Goal: Task Accomplishment & Management: Use online tool/utility

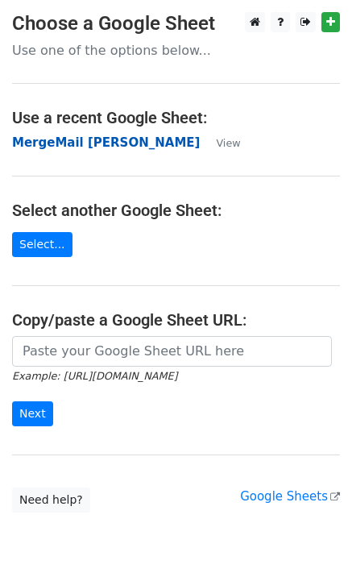
click at [95, 142] on strong "MergeMail [PERSON_NAME]" at bounding box center [106, 142] width 188 height 15
click at [103, 146] on strong "MergeMail [PERSON_NAME]" at bounding box center [106, 142] width 188 height 15
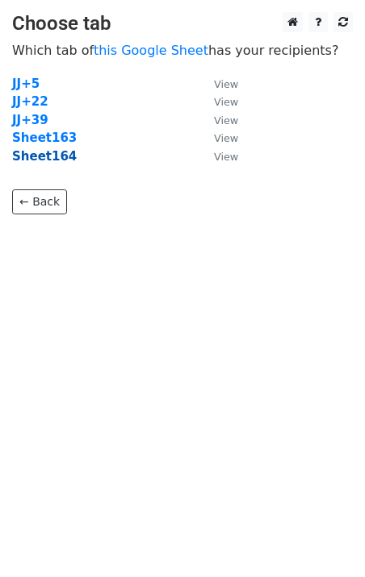
click at [40, 162] on strong "Sheet164" at bounding box center [44, 156] width 65 height 15
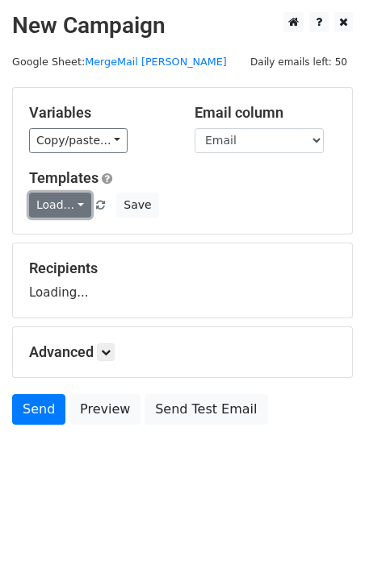
click at [57, 200] on link "Load..." at bounding box center [60, 205] width 62 height 25
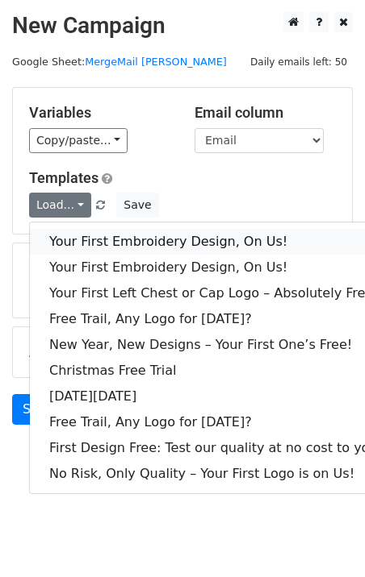
click at [94, 242] on link "Your First Embroidery Design, On Us!" at bounding box center [215, 242] width 371 height 26
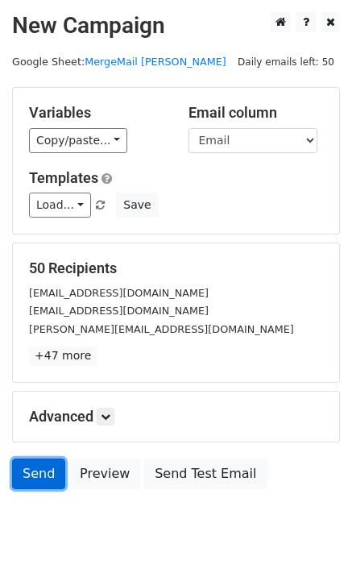
click at [15, 472] on link "Send" at bounding box center [38, 474] width 53 height 31
click at [44, 483] on link "Send" at bounding box center [38, 474] width 53 height 31
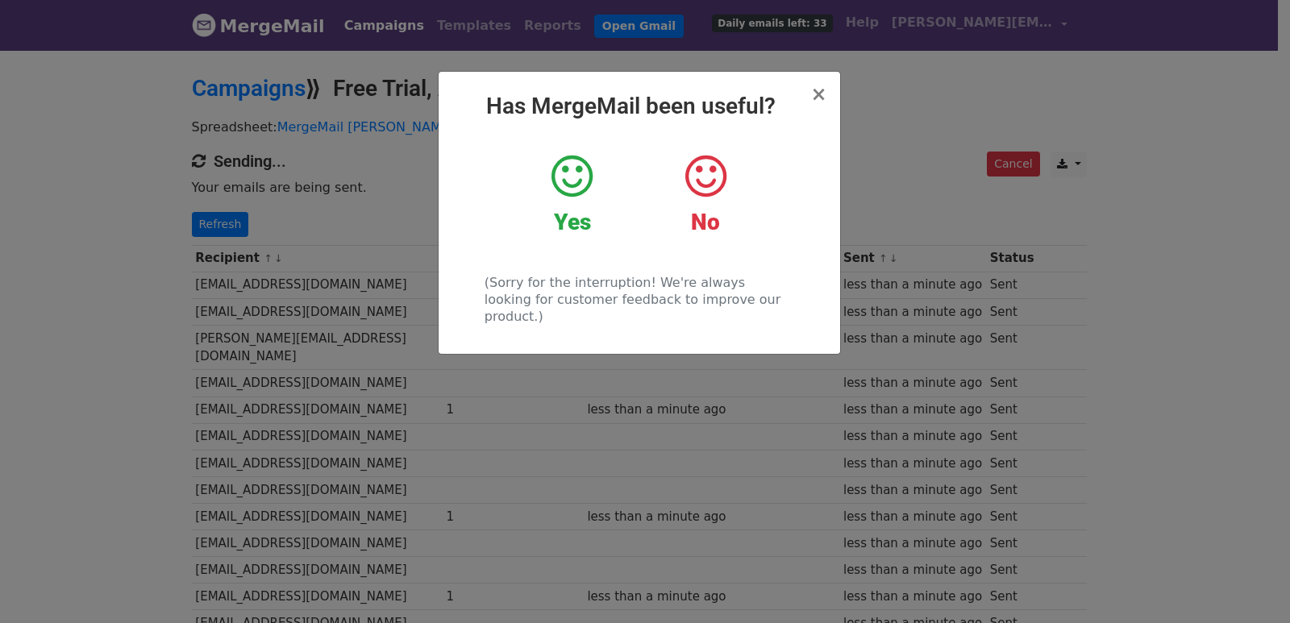
click at [299, 165] on div "× Has MergeMail been useful? Yes No (Sorry for the interruption! We're always l…" at bounding box center [645, 335] width 1290 height 575
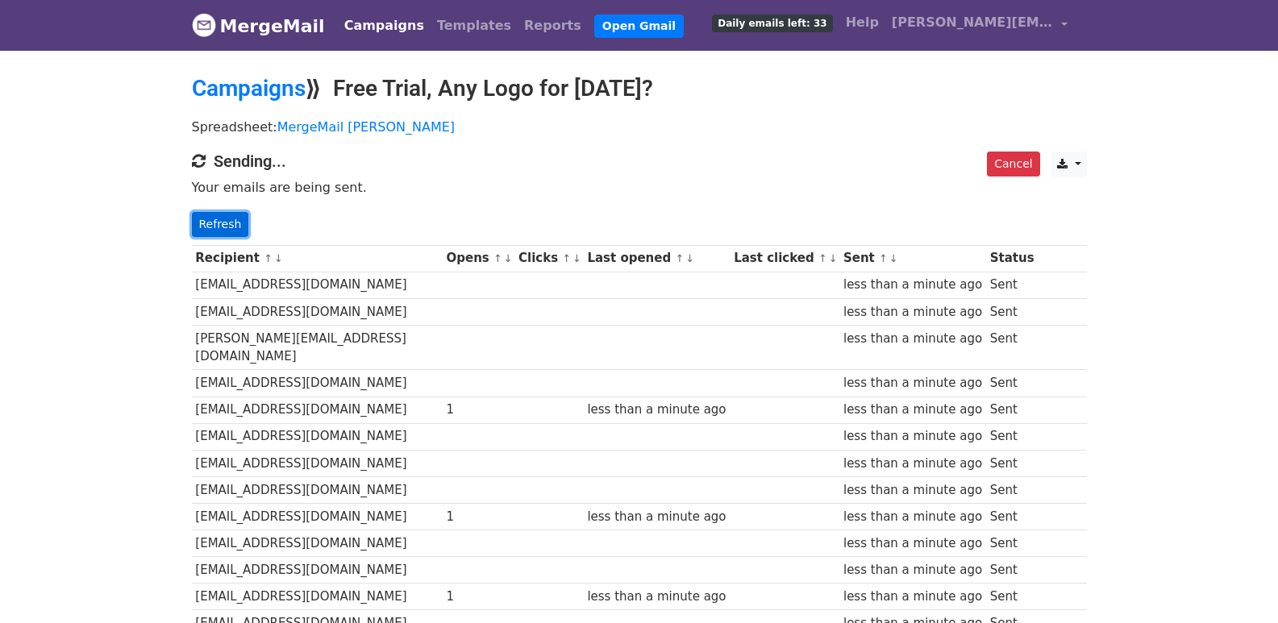
click at [214, 222] on link "Refresh" at bounding box center [220, 224] width 57 height 25
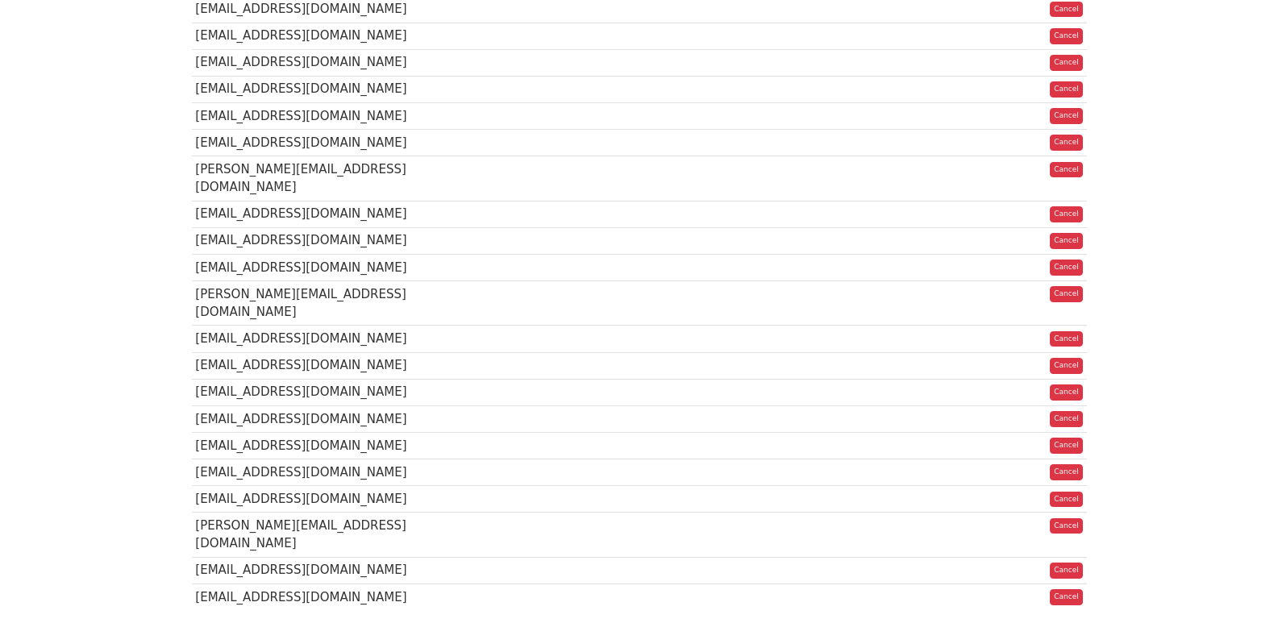
scroll to position [1139, 0]
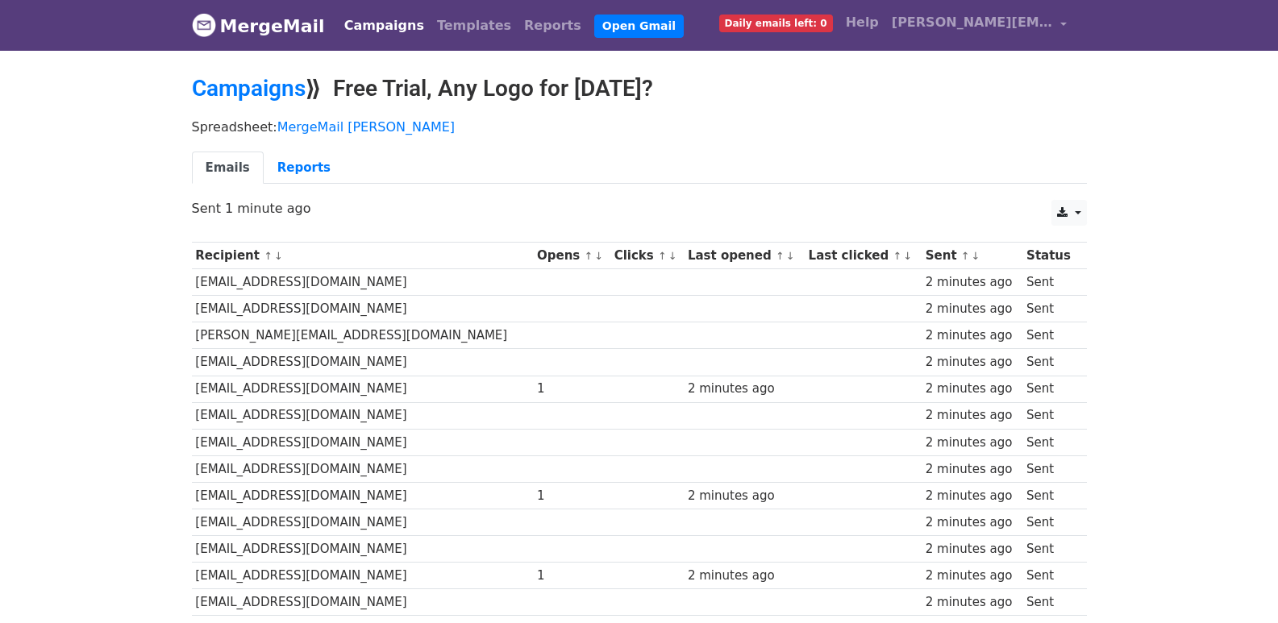
scroll to position [1123, 0]
